Goal: Task Accomplishment & Management: Use online tool/utility

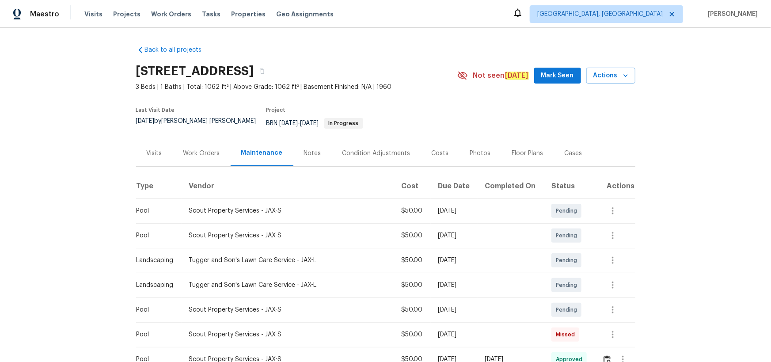
scroll to position [160, 0]
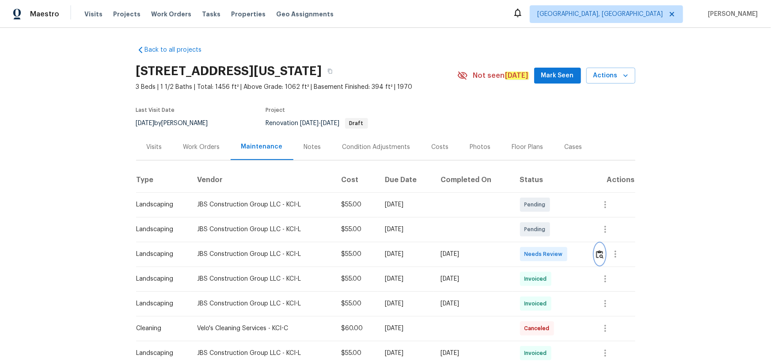
click at [601, 255] on img "button" at bounding box center [600, 254] width 8 height 8
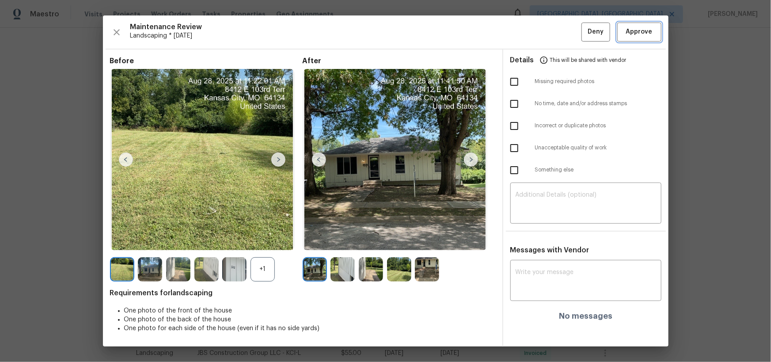
drag, startPoint x: 650, startPoint y: 37, endPoint x: 654, endPoint y: 85, distance: 48.8
click at [649, 37] on span "Approve" at bounding box center [639, 32] width 27 height 11
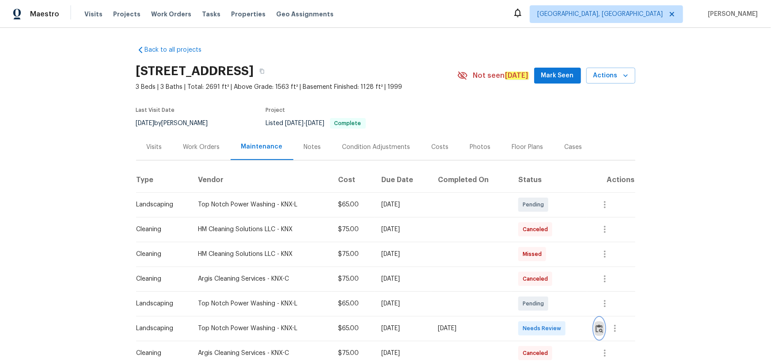
click at [596, 326] on img "button" at bounding box center [600, 328] width 8 height 8
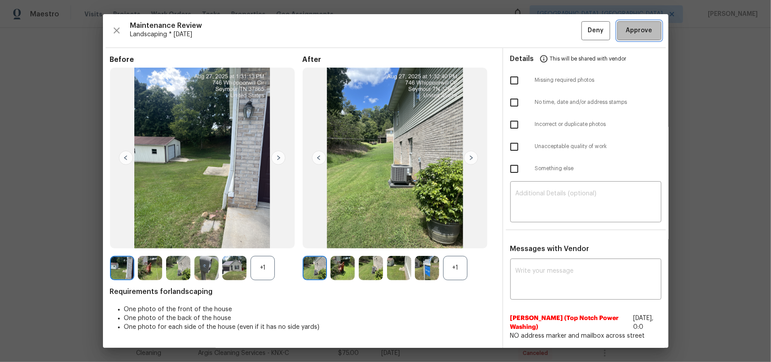
drag, startPoint x: 629, startPoint y: 27, endPoint x: 635, endPoint y: 44, distance: 17.9
click at [630, 28] on span "Approve" at bounding box center [639, 30] width 27 height 11
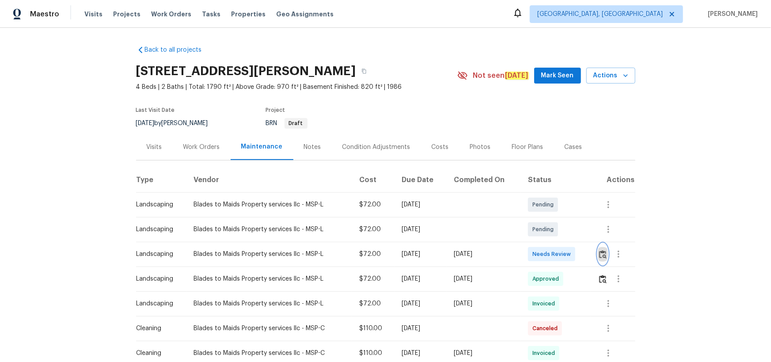
click at [603, 249] on button "button" at bounding box center [603, 254] width 10 height 21
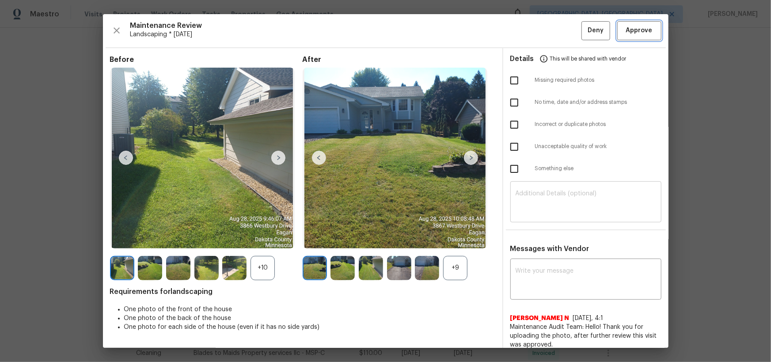
drag, startPoint x: 628, startPoint y: 31, endPoint x: 636, endPoint y: 218, distance: 187.2
click at [628, 31] on span "Approve" at bounding box center [639, 30] width 27 height 11
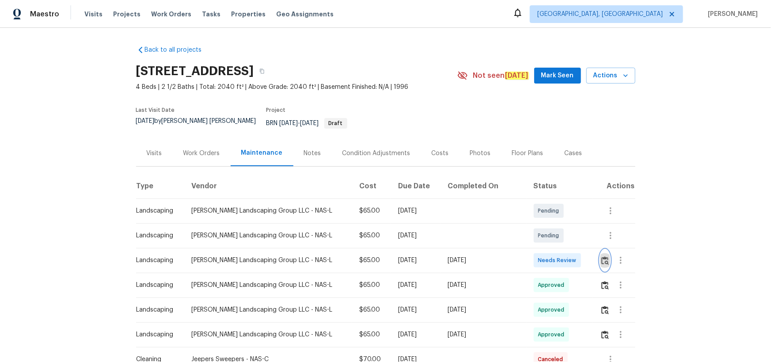
click at [605, 256] on img "button" at bounding box center [606, 260] width 8 height 8
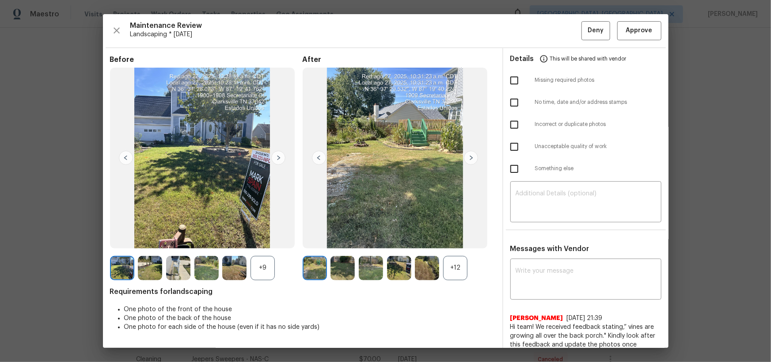
drag, startPoint x: 690, startPoint y: 96, endPoint x: 680, endPoint y: 104, distance: 12.2
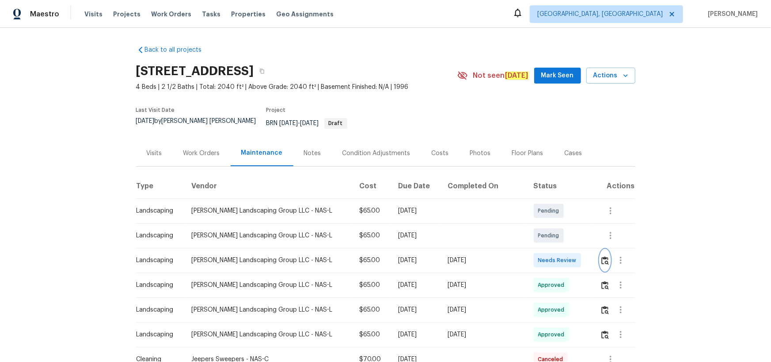
click at [603, 256] on img "button" at bounding box center [606, 260] width 8 height 8
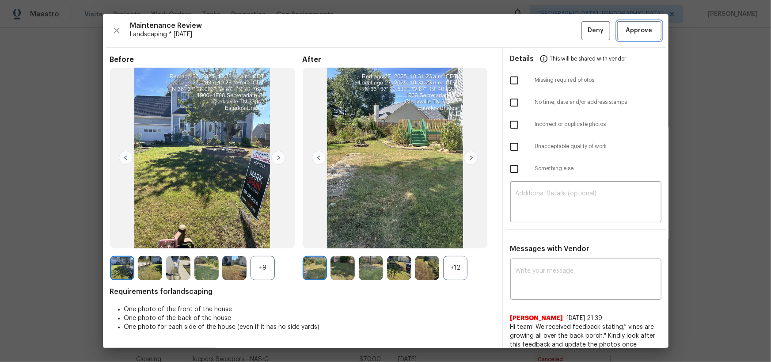
drag, startPoint x: 645, startPoint y: 35, endPoint x: 648, endPoint y: 50, distance: 14.4
click at [646, 35] on span "Approve" at bounding box center [640, 30] width 30 height 11
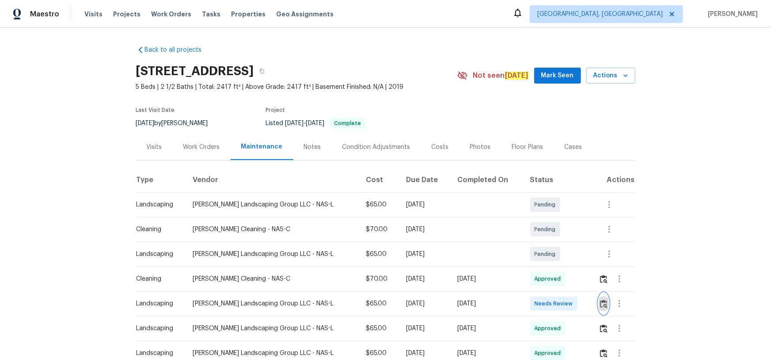
click at [549, 236] on img "button" at bounding box center [604, 304] width 8 height 8
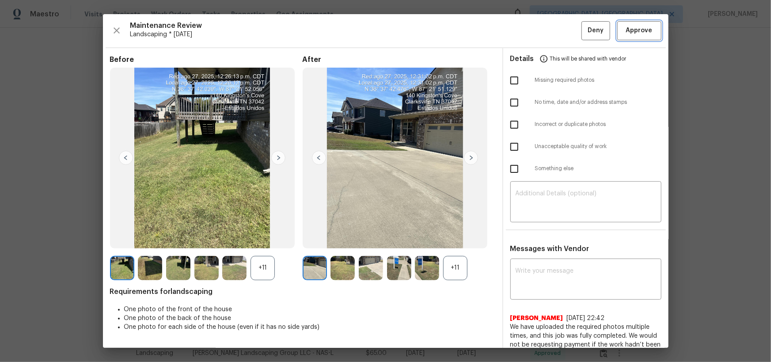
drag, startPoint x: 624, startPoint y: 31, endPoint x: 621, endPoint y: 79, distance: 48.7
click at [549, 31] on span "Approve" at bounding box center [639, 30] width 27 height 11
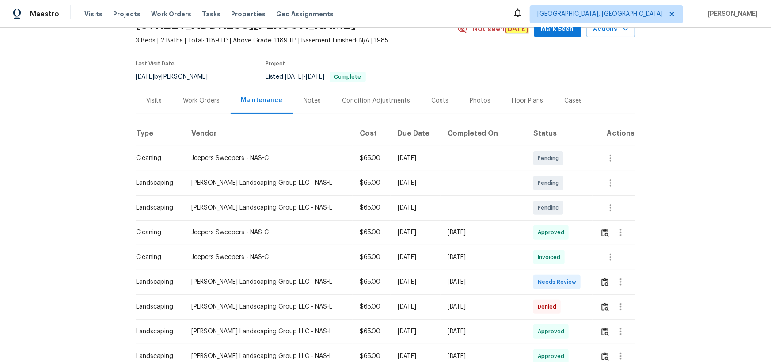
scroll to position [80, 0]
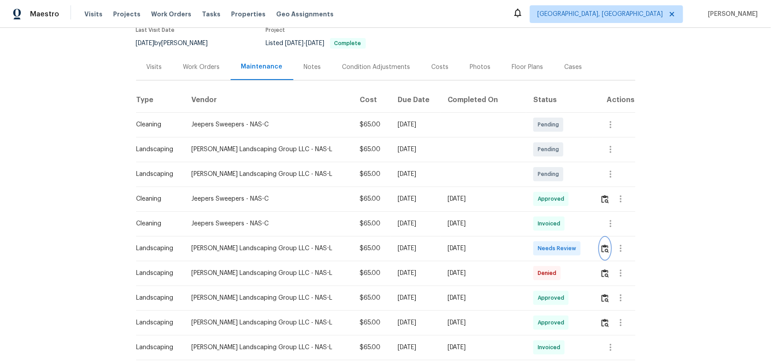
click at [549, 236] on img "button" at bounding box center [606, 248] width 8 height 8
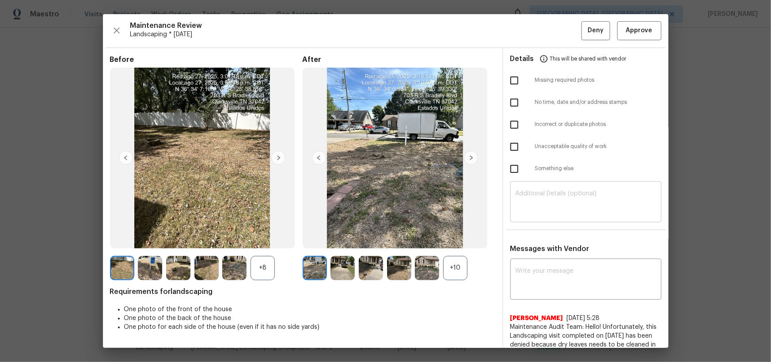
click at [549, 210] on textarea at bounding box center [586, 203] width 141 height 25
paste textarea "Maintenance Audit Team: Hello! Unfortunately, this landscaping visit completed …"
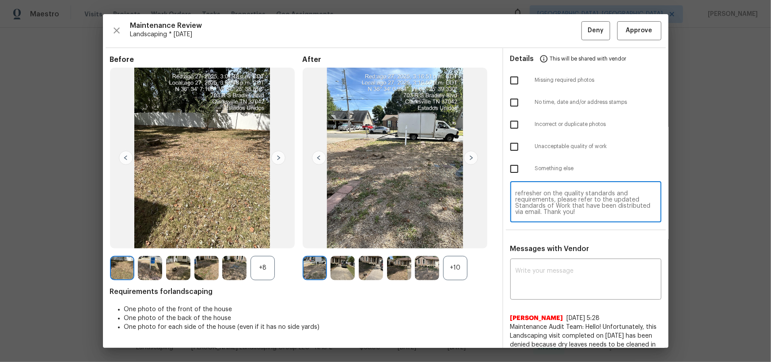
type textarea "Maintenance Audit Team: Hello! Unfortunately, this landscaping visit completed …"
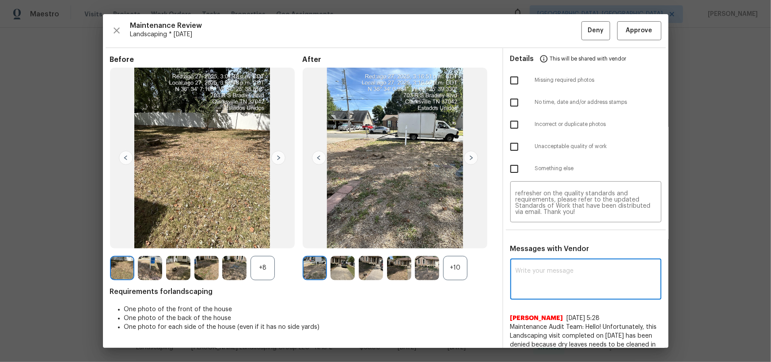
click at [549, 236] on textarea at bounding box center [586, 280] width 141 height 25
paste textarea "Maintenance Audit Team: Hello! Unfortunately, this landscaping visit completed …"
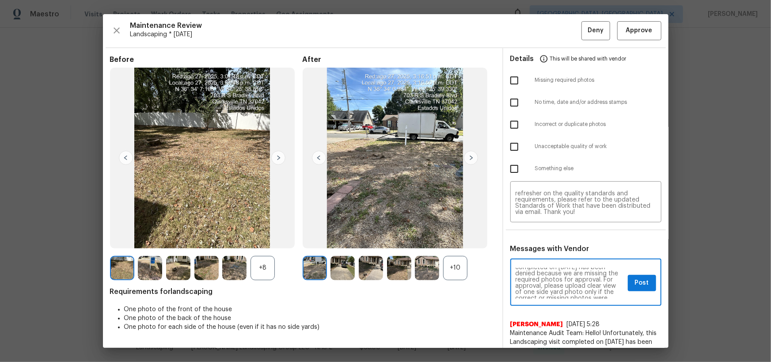
scroll to position [32, 0]
type textarea "Maintenance Audit Team: Hello! Unfortunately, this landscaping visit completed …"
click at [513, 69] on span "Details" at bounding box center [523, 58] width 24 height 21
click at [510, 77] on input "checkbox" at bounding box center [514, 80] width 19 height 19
checkbox input "true"
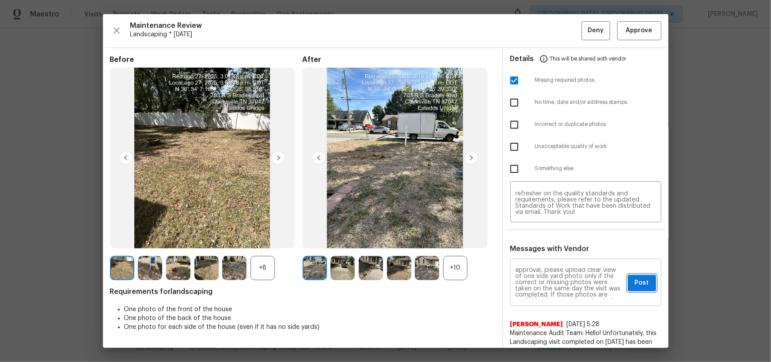
click at [549, 236] on button "Post" at bounding box center [642, 283] width 28 height 16
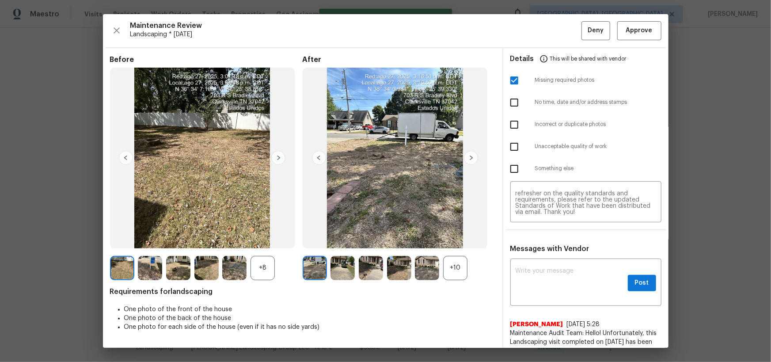
scroll to position [0, 0]
click at [549, 31] on span "Deny" at bounding box center [596, 30] width 16 height 11
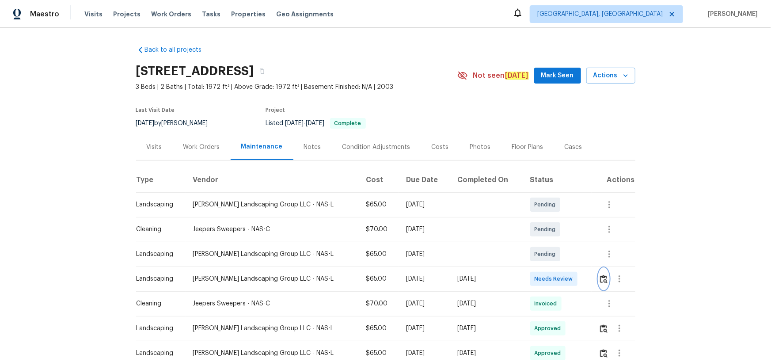
click at [549, 236] on button "button" at bounding box center [604, 278] width 10 height 21
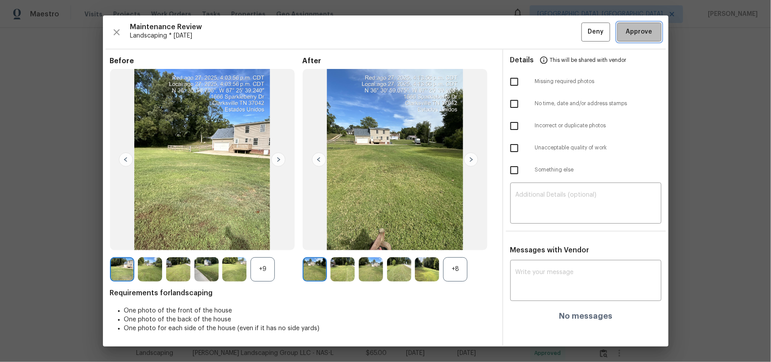
drag, startPoint x: 651, startPoint y: 36, endPoint x: 701, endPoint y: 253, distance: 222.4
click at [549, 37] on span "Approve" at bounding box center [639, 32] width 27 height 11
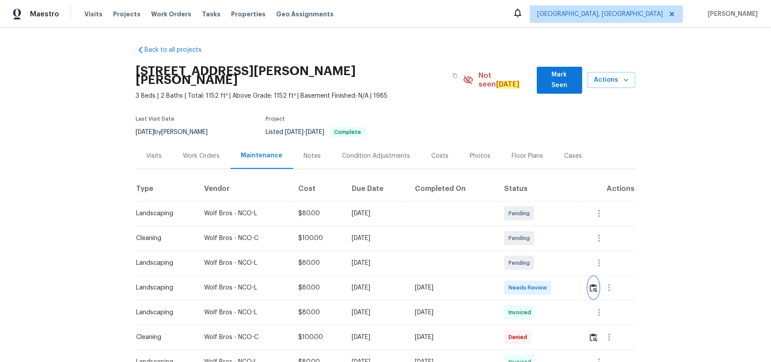
drag, startPoint x: 589, startPoint y: 273, endPoint x: 607, endPoint y: 285, distance: 21.0
click at [549, 236] on div at bounding box center [612, 287] width 46 height 21
click at [549, 236] on img "button" at bounding box center [594, 288] width 8 height 8
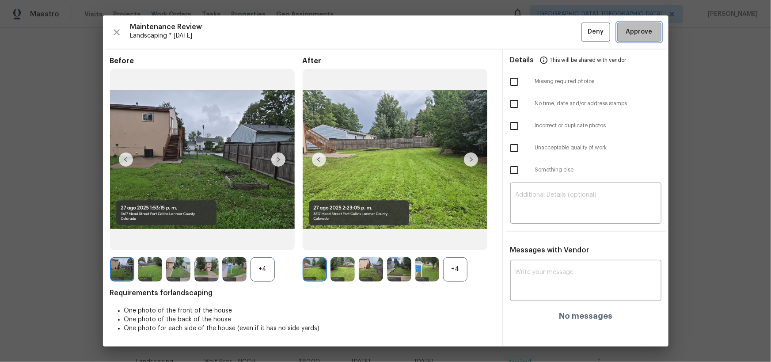
click at [549, 32] on span "Approve" at bounding box center [640, 32] width 30 height 11
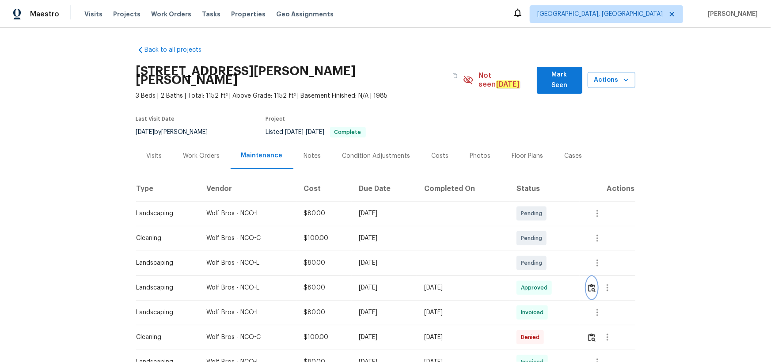
click at [549, 236] on img "button" at bounding box center [592, 288] width 8 height 8
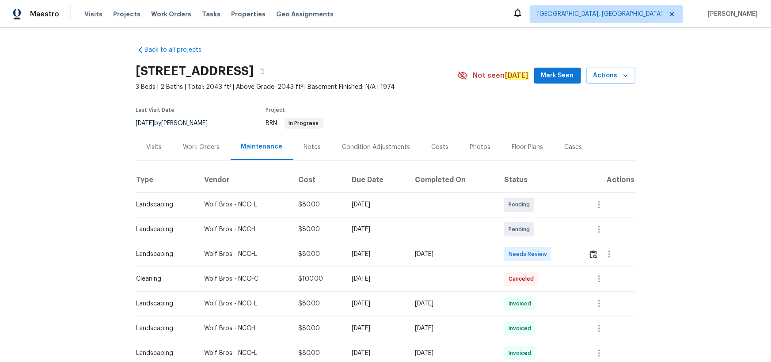
click at [549, 236] on div at bounding box center [612, 254] width 46 height 21
click at [549, 236] on img "button" at bounding box center [594, 254] width 8 height 8
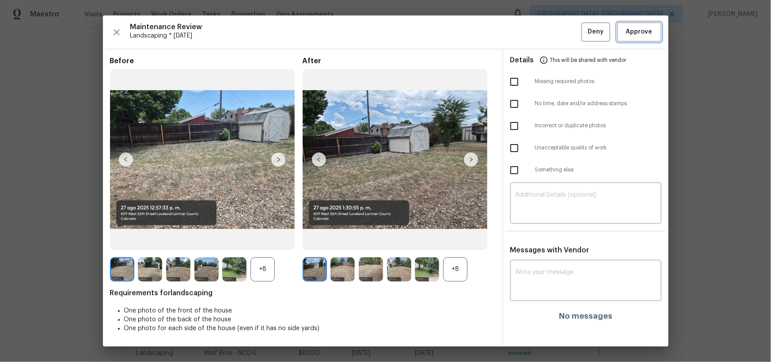
click at [549, 38] on button "Approve" at bounding box center [640, 32] width 44 height 19
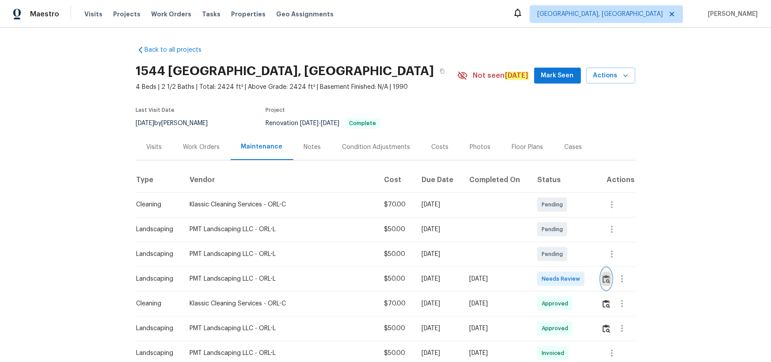
click at [549, 236] on img "button" at bounding box center [607, 279] width 8 height 8
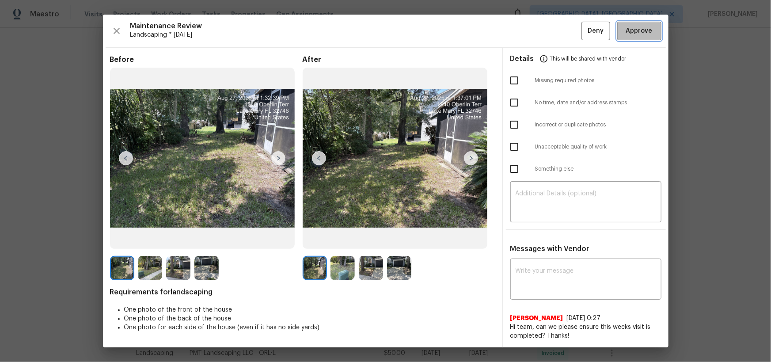
click at [549, 35] on button "Approve" at bounding box center [640, 31] width 44 height 19
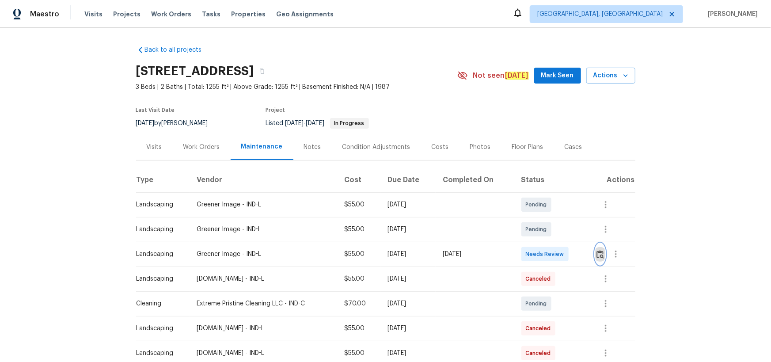
click at [597, 256] on img "button" at bounding box center [601, 254] width 8 height 8
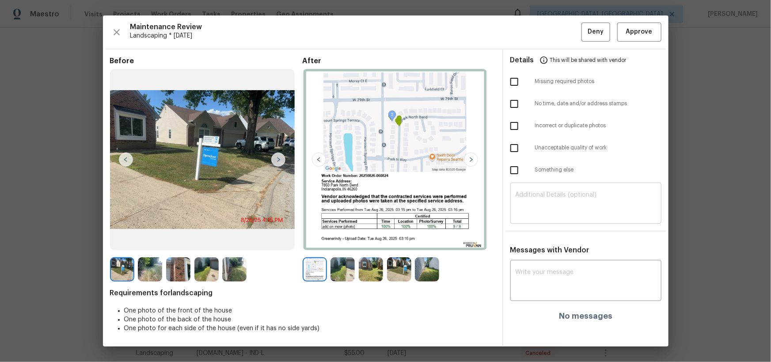
click at [588, 194] on textarea at bounding box center [586, 204] width 141 height 25
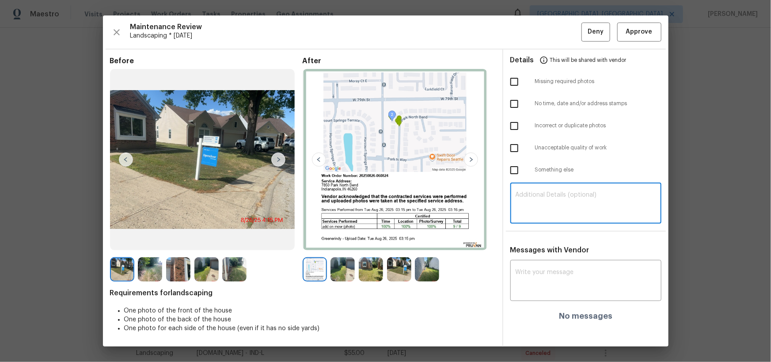
paste textarea "Maintenance Audit Team: Hello! Unfortunately this landscaping visit completed o…"
type textarea "Maintenance Audit Team: Hello! Unfortunately this landscaping visit completed o…"
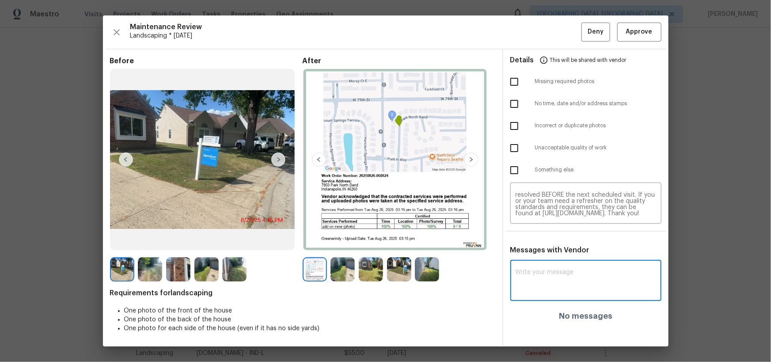
paste textarea "Maintenance Audit Team: Hello! Unfortunately this landscaping visit completed o…"
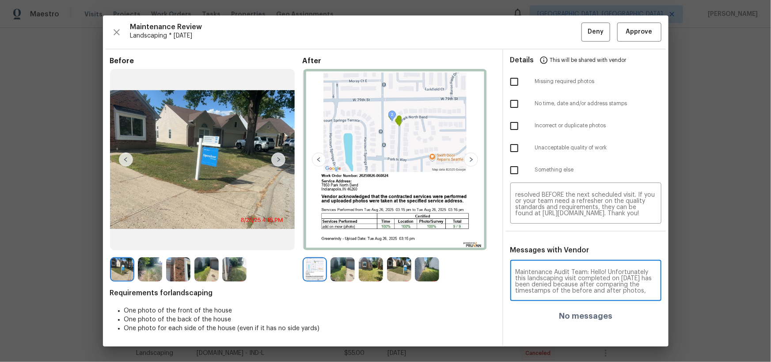
click at [575, 283] on textarea "Maintenance Audit Team: Hello! Unfortunately this landscaping visit completed o…" at bounding box center [586, 281] width 141 height 25
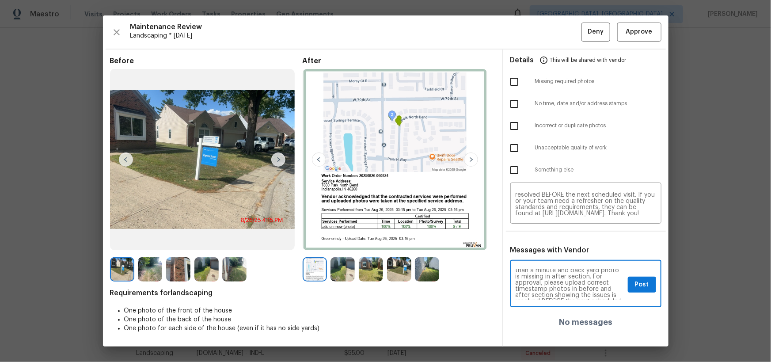
scroll to position [0, 0]
type textarea "Maintenance Audit Team: Hello! Unfortunately this landscaping visit completed o…"
click at [511, 172] on input "checkbox" at bounding box center [514, 170] width 19 height 19
checkbox input "true"
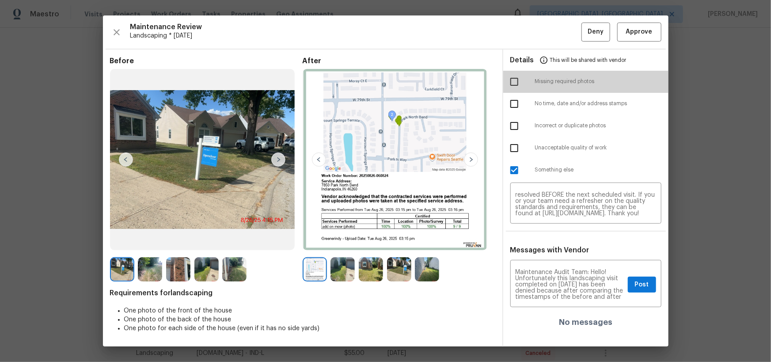
drag, startPoint x: 512, startPoint y: 80, endPoint x: 539, endPoint y: 134, distance: 60.9
click at [512, 80] on input "checkbox" at bounding box center [514, 82] width 19 height 19
checkbox input "true"
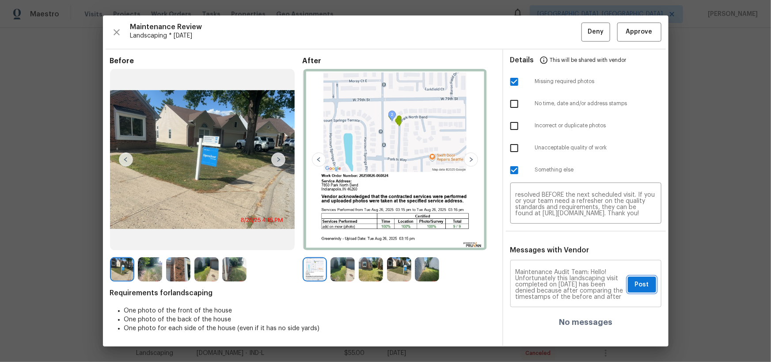
click at [637, 292] on button "Post" at bounding box center [642, 285] width 28 height 16
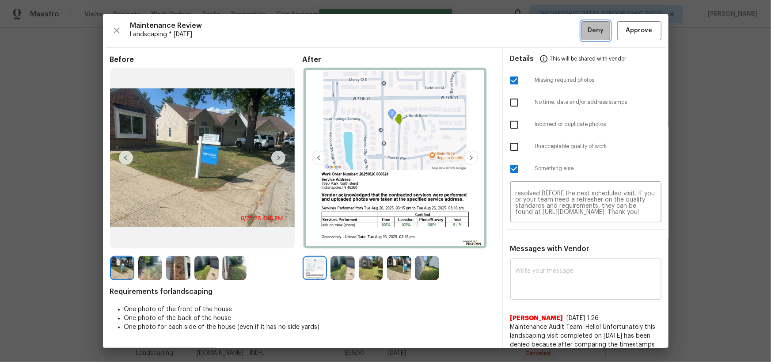
click at [591, 31] on span "Deny" at bounding box center [596, 30] width 16 height 11
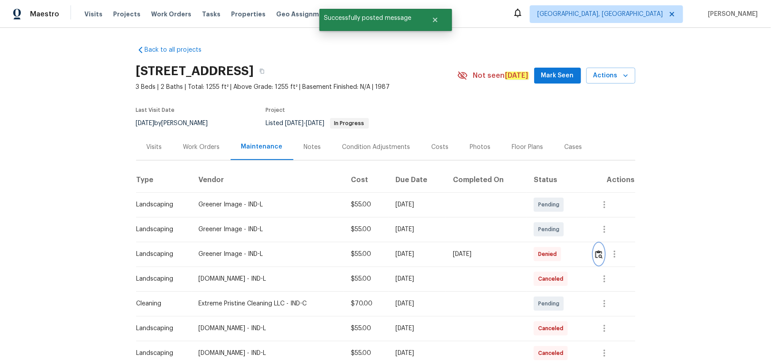
click at [603, 256] on button "button" at bounding box center [599, 254] width 10 height 21
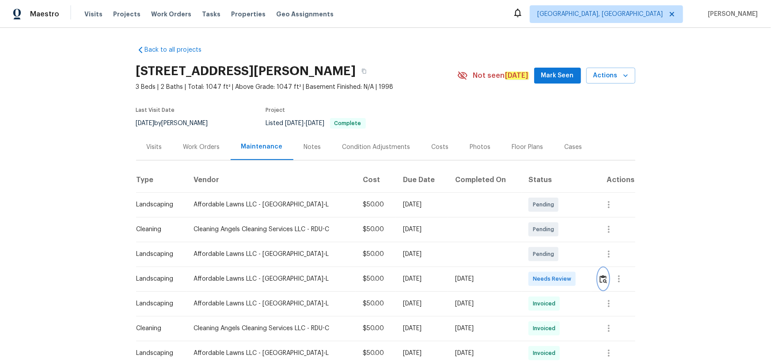
click at [549, 236] on img "button" at bounding box center [604, 279] width 8 height 8
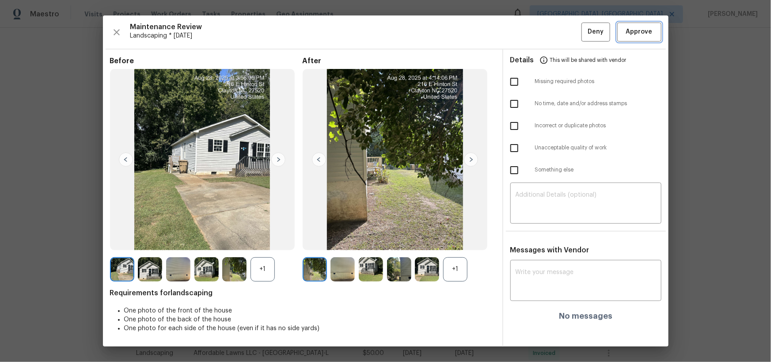
click at [549, 31] on span "Approve" at bounding box center [639, 32] width 27 height 11
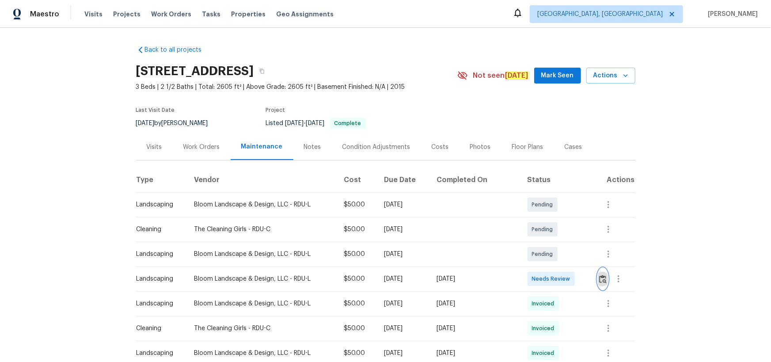
click at [604, 283] on button "button" at bounding box center [603, 278] width 10 height 21
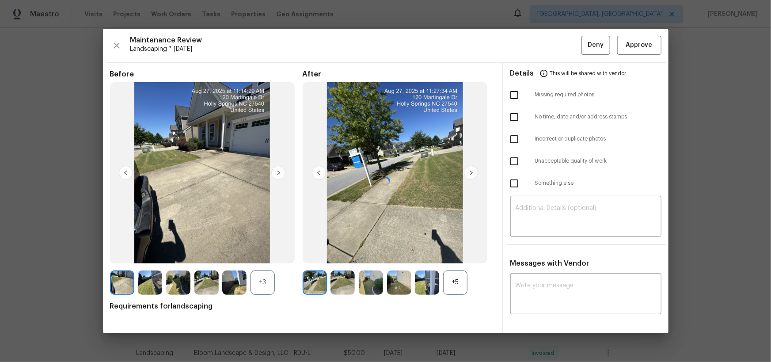
click at [641, 44] on div at bounding box center [386, 181] width 566 height 304
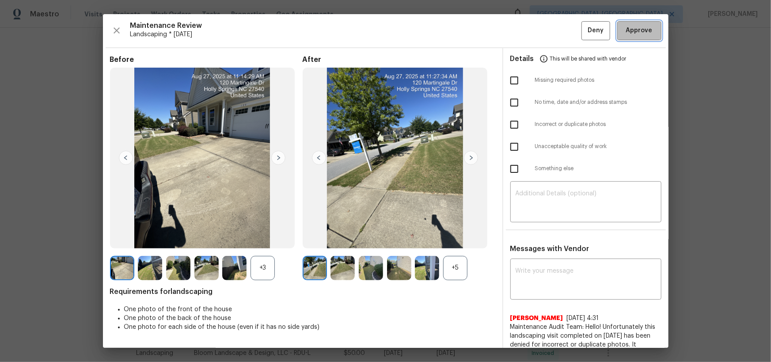
click at [649, 31] on button "Approve" at bounding box center [640, 30] width 44 height 19
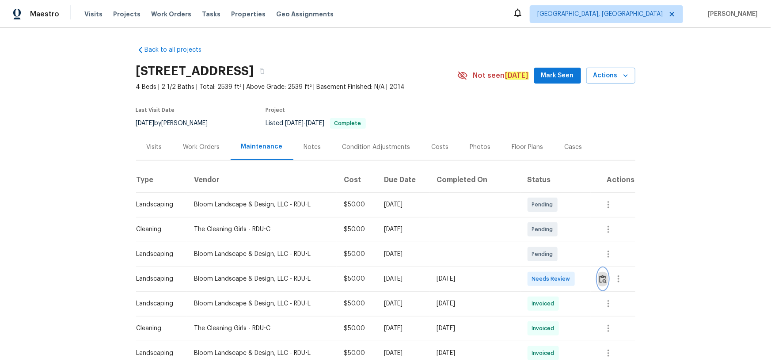
click at [549, 236] on img "button" at bounding box center [603, 279] width 8 height 8
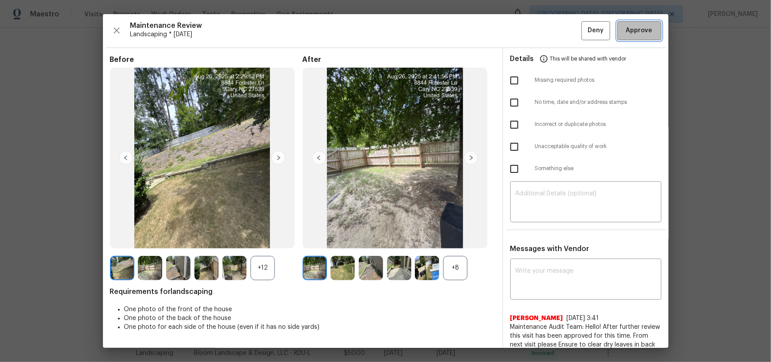
click at [549, 34] on span "Approve" at bounding box center [639, 30] width 27 height 11
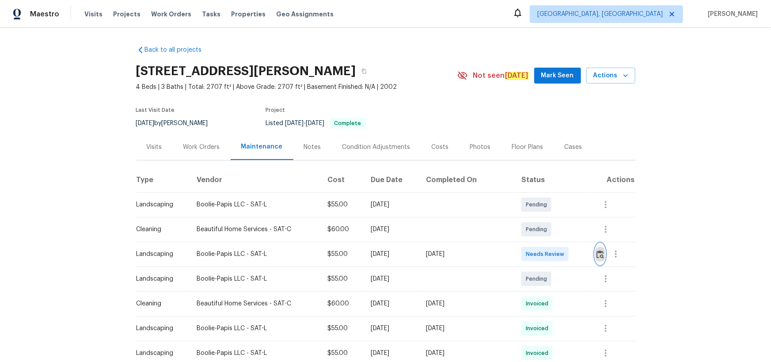
click at [549, 236] on img "button" at bounding box center [601, 254] width 8 height 8
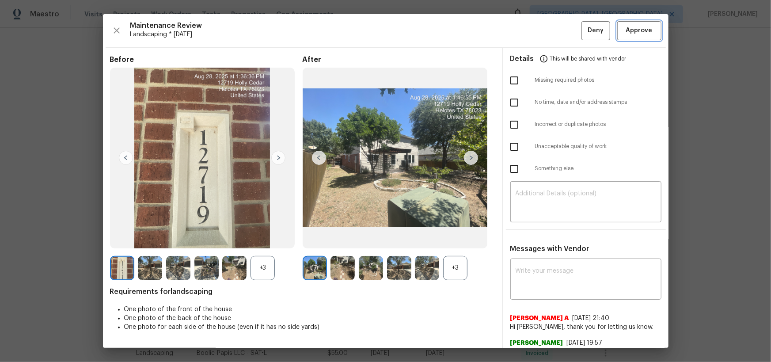
click at [549, 30] on span "Approve" at bounding box center [639, 30] width 27 height 11
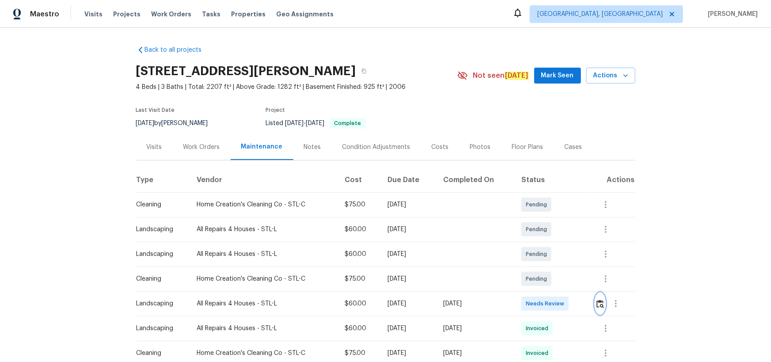
click at [601, 301] on img "button" at bounding box center [601, 304] width 8 height 8
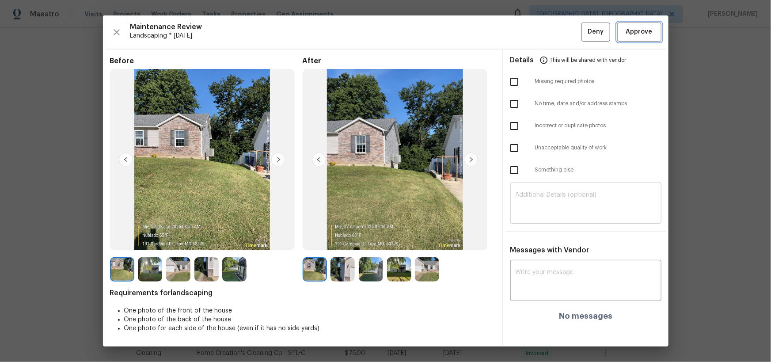
drag, startPoint x: 649, startPoint y: 31, endPoint x: 622, endPoint y: 206, distance: 178.1
click at [648, 32] on span "Approve" at bounding box center [639, 32] width 27 height 11
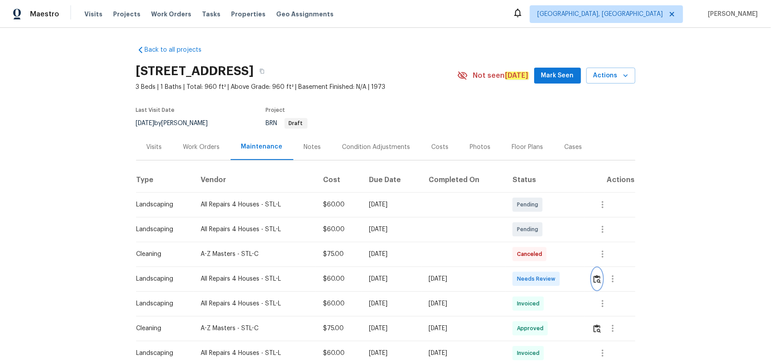
click at [598, 283] on button "button" at bounding box center [597, 278] width 10 height 21
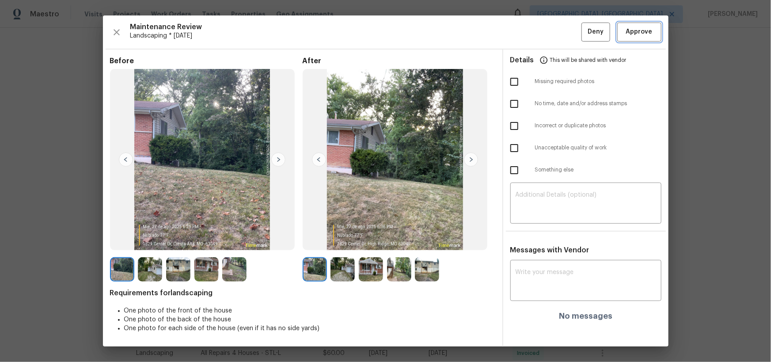
drag, startPoint x: 648, startPoint y: 29, endPoint x: 648, endPoint y: 81, distance: 52.6
click at [648, 28] on span "Approve" at bounding box center [639, 32] width 27 height 11
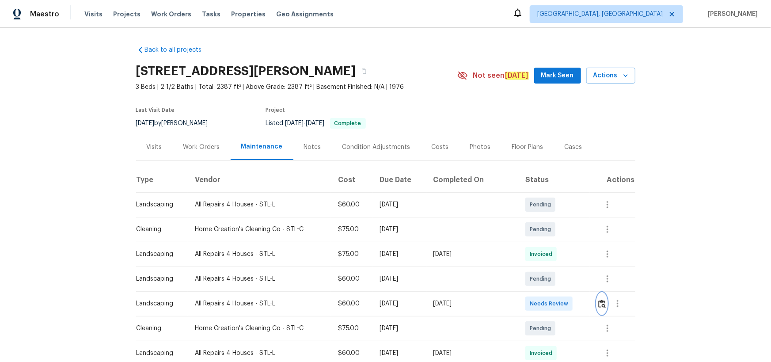
click at [549, 236] on button "button" at bounding box center [602, 303] width 10 height 21
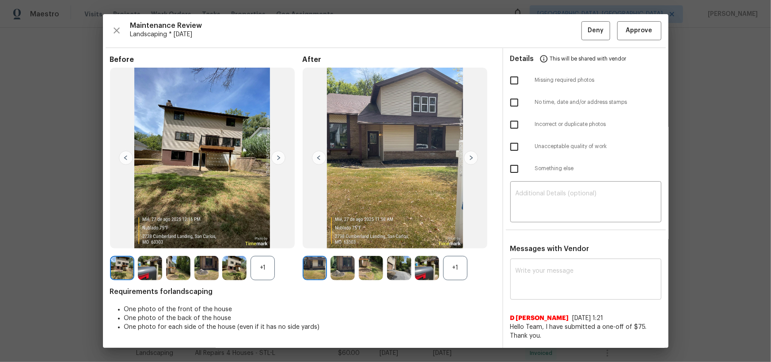
click at [546, 236] on div "x ​" at bounding box center [586, 280] width 151 height 39
paste textarea "Maintenance Audit Team: Hello! After further review the visit has been approved…"
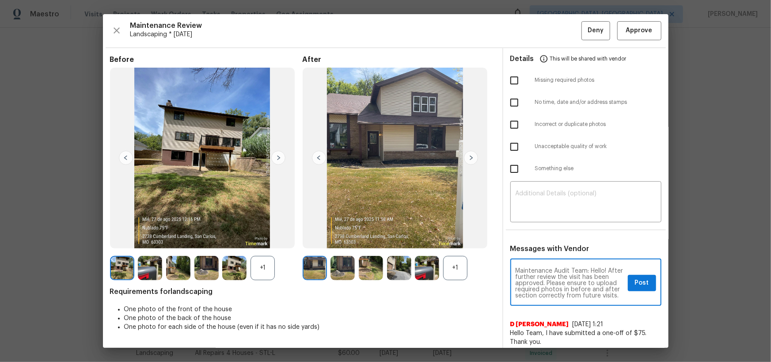
scroll to position [6, 0]
type textarea "Maintenance Audit Team: Hello! After further review the visit has been approved…"
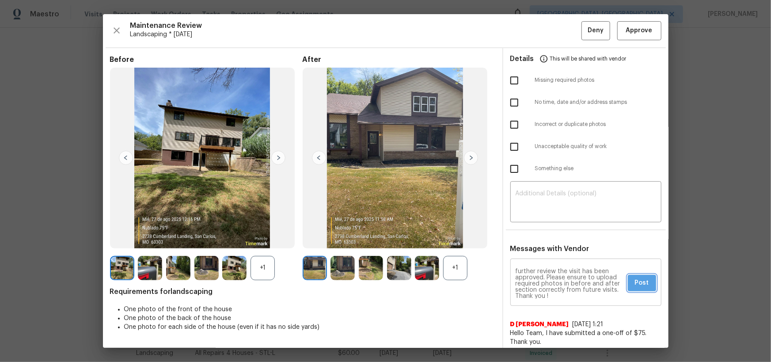
click at [549, 236] on span "Post" at bounding box center [642, 283] width 14 height 11
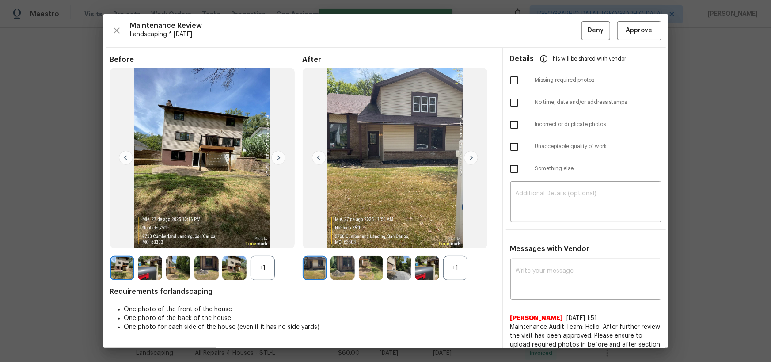
scroll to position [0, 0]
drag, startPoint x: 634, startPoint y: 22, endPoint x: 633, endPoint y: 37, distance: 14.6
click at [549, 23] on button "Approve" at bounding box center [640, 30] width 44 height 19
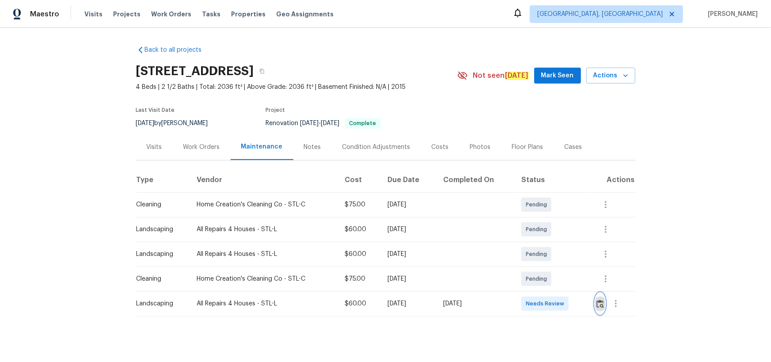
click at [549, 236] on img "button" at bounding box center [601, 304] width 8 height 8
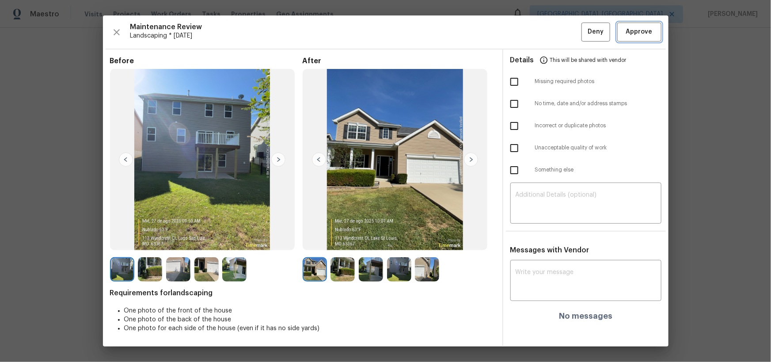
click at [549, 33] on button "Approve" at bounding box center [640, 32] width 44 height 19
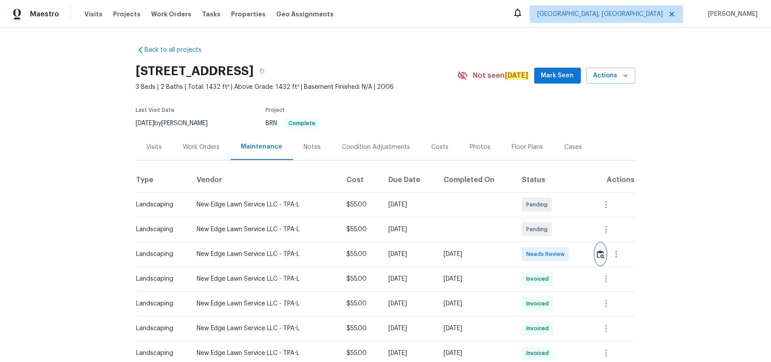
click at [549, 236] on img "button" at bounding box center [601, 254] width 8 height 8
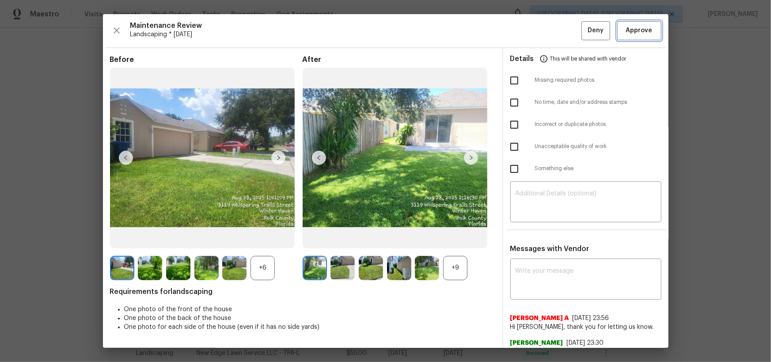
click at [549, 29] on span "Approve" at bounding box center [639, 30] width 27 height 11
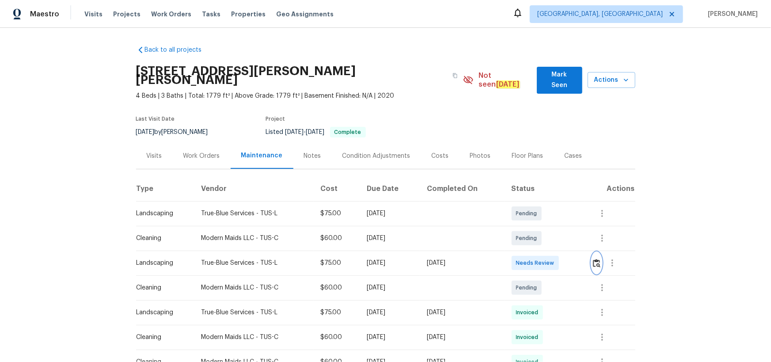
click at [594, 252] on button "button" at bounding box center [597, 262] width 10 height 21
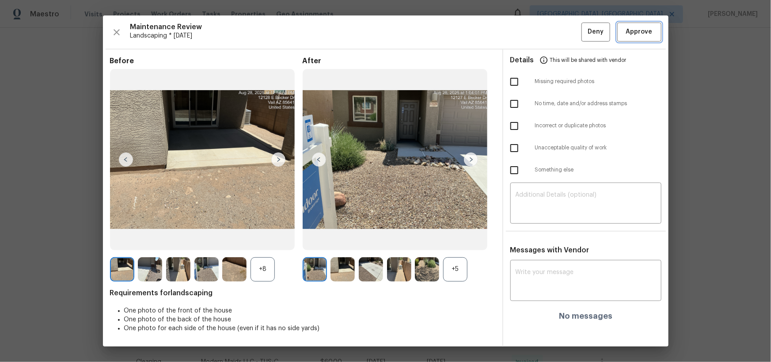
click at [632, 36] on span "Approve" at bounding box center [639, 32] width 27 height 11
